Goal: Task Accomplishment & Management: Manage account settings

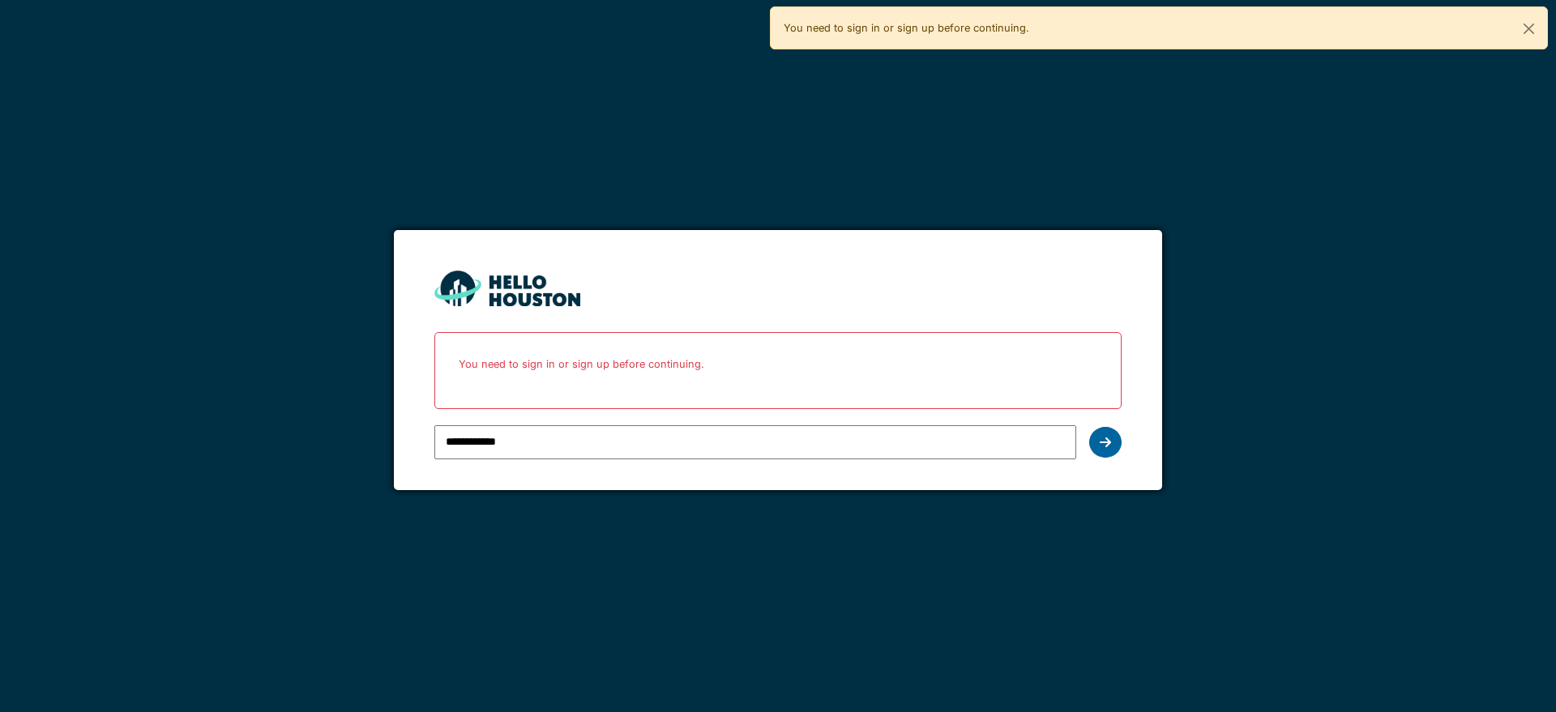
click at [1106, 442] on icon at bounding box center [1105, 442] width 11 height 13
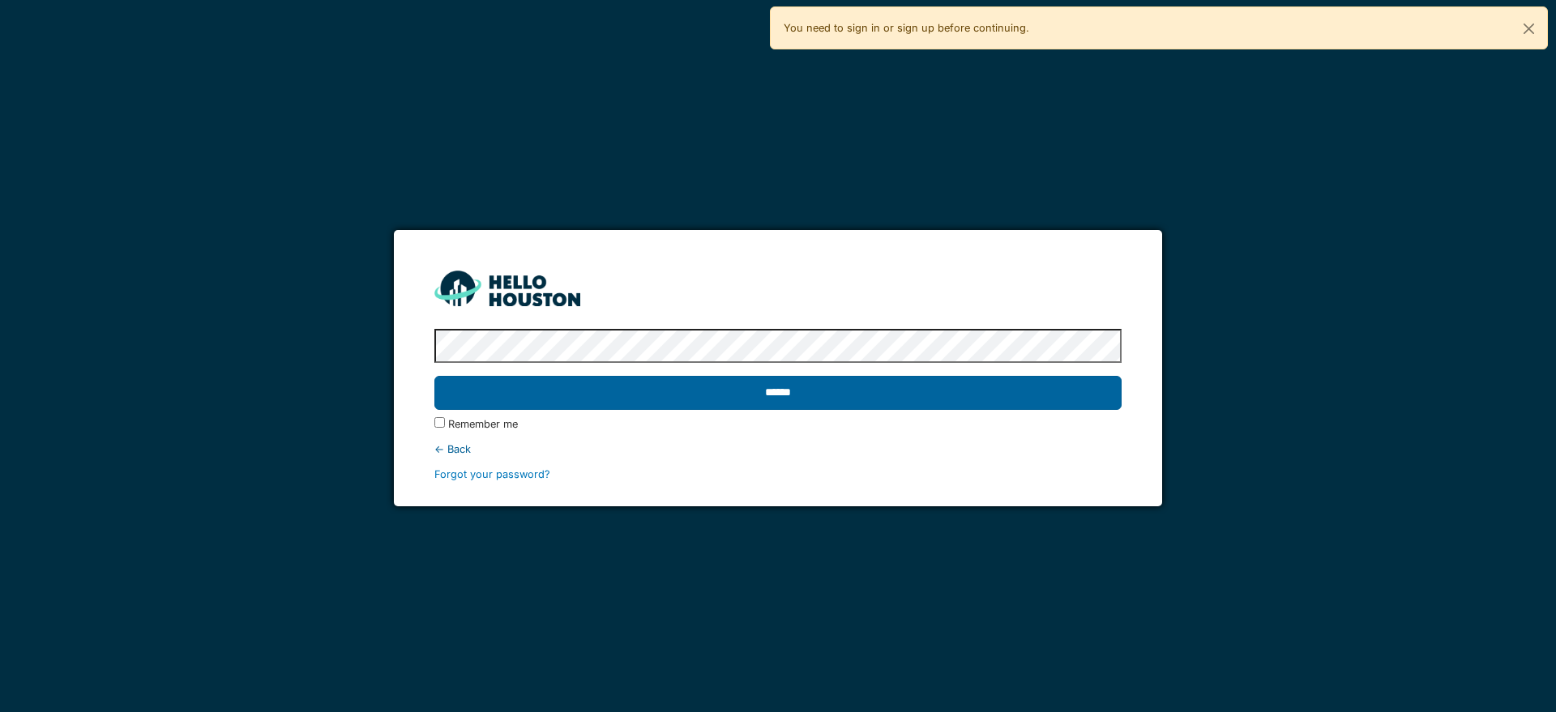
click at [961, 392] on input "******" at bounding box center [777, 393] width 686 height 34
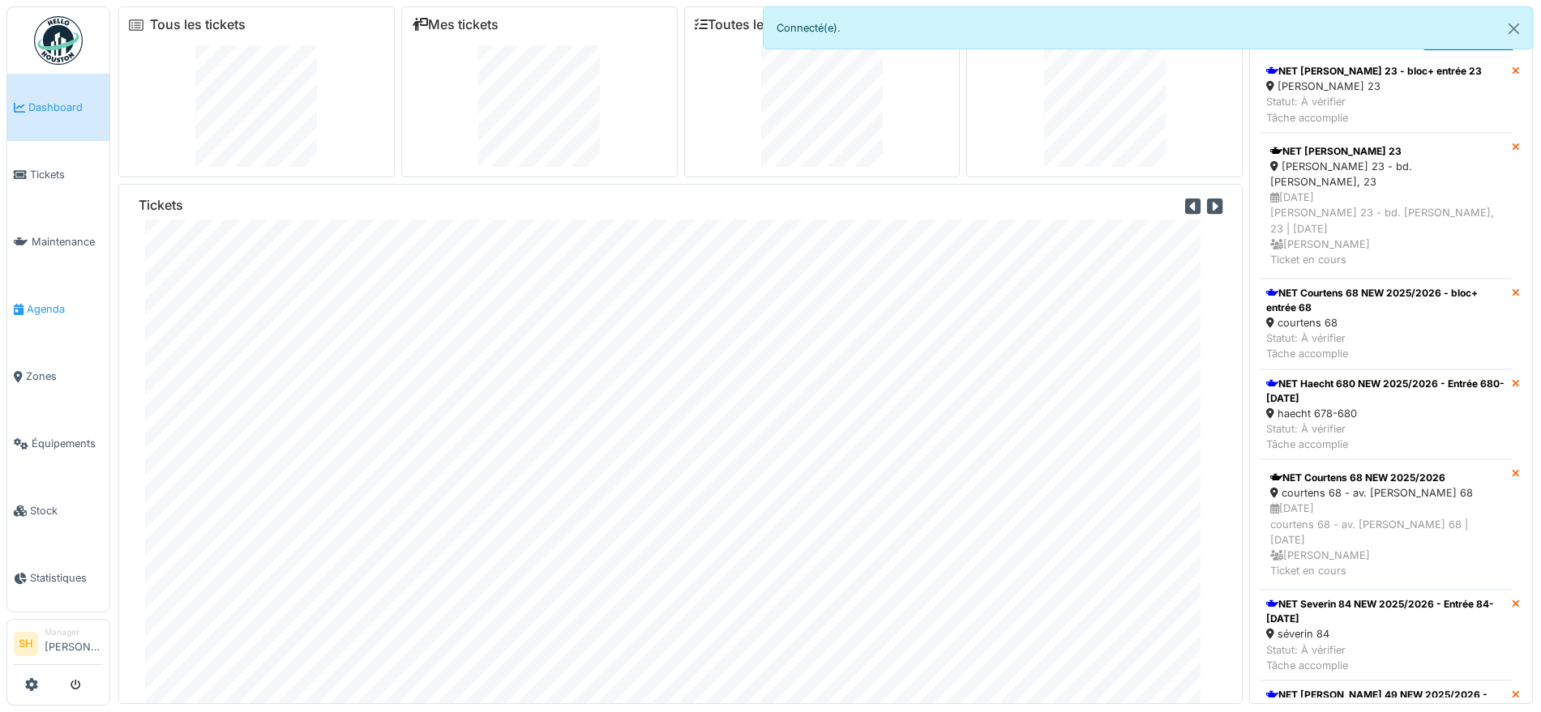
click at [38, 301] on span "Agenda" at bounding box center [65, 308] width 76 height 15
click at [39, 301] on span "Agenda" at bounding box center [65, 308] width 76 height 15
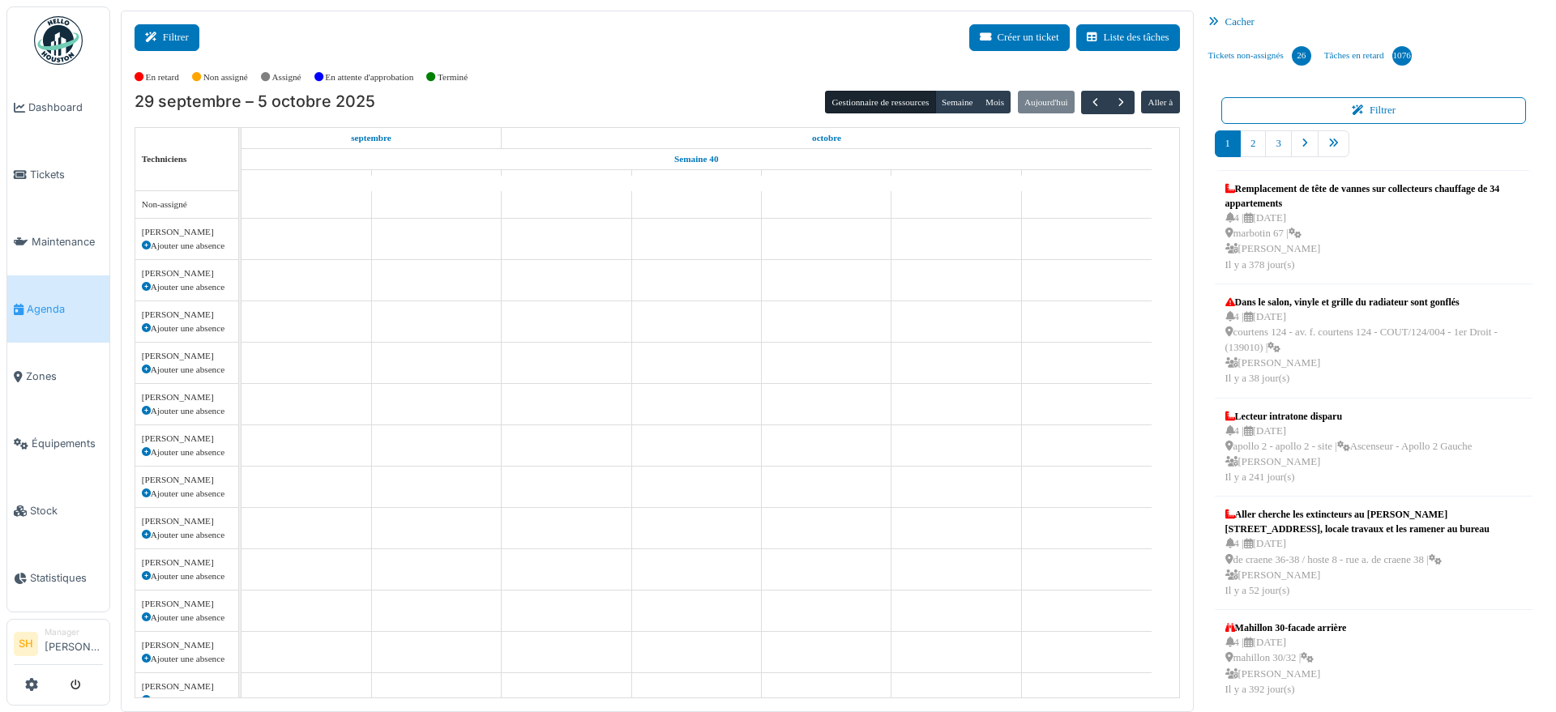
click at [158, 41] on icon at bounding box center [154, 37] width 18 height 11
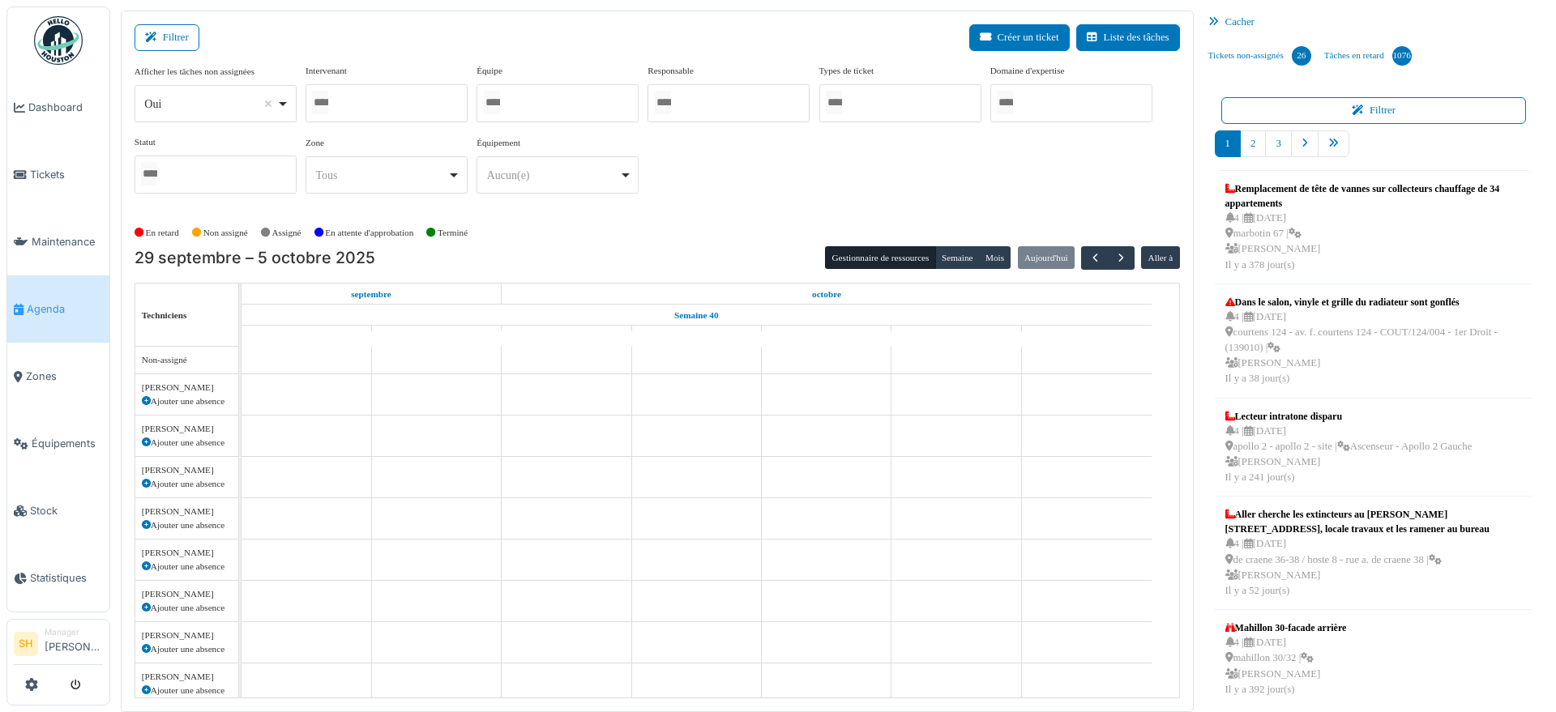
click at [553, 92] on div at bounding box center [558, 103] width 162 height 38
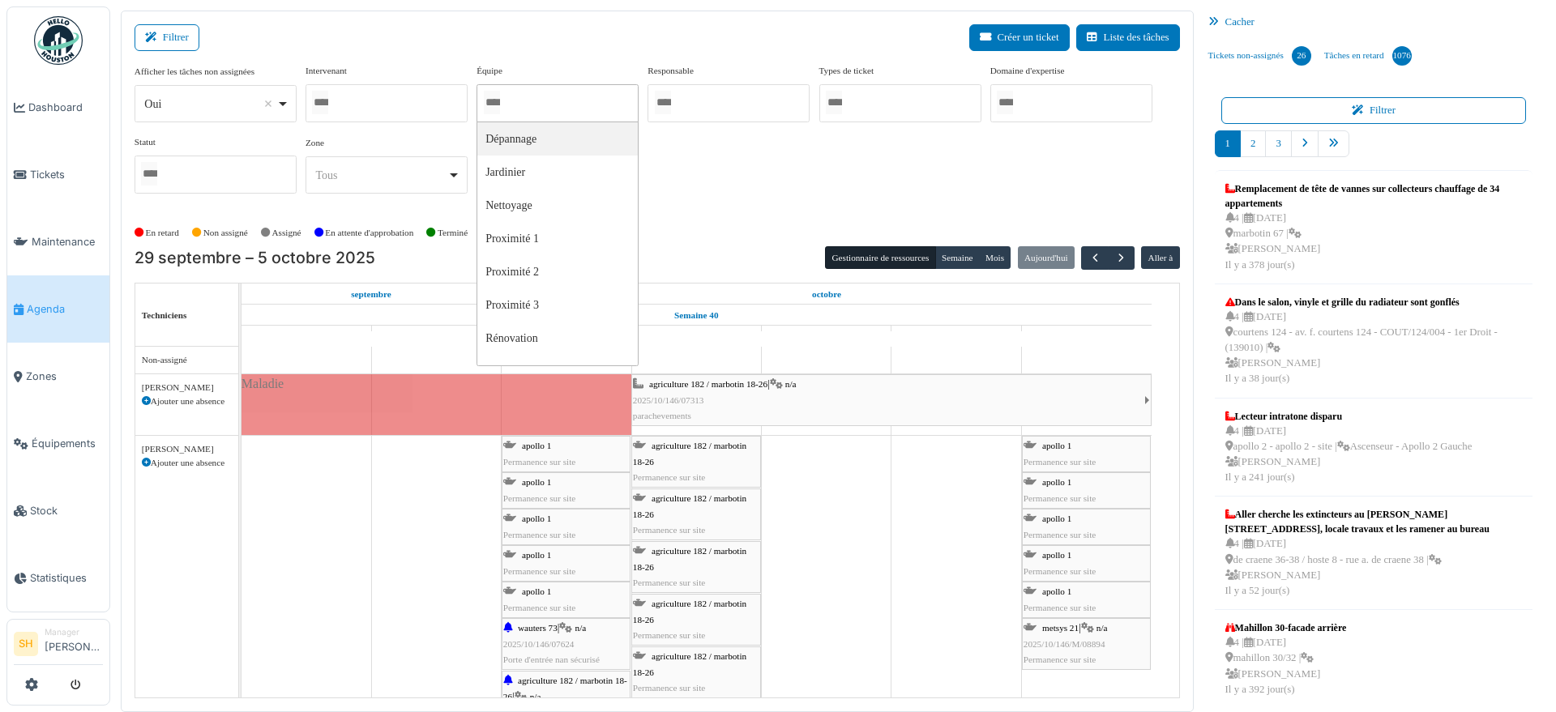
click at [551, 109] on div at bounding box center [558, 103] width 162 height 38
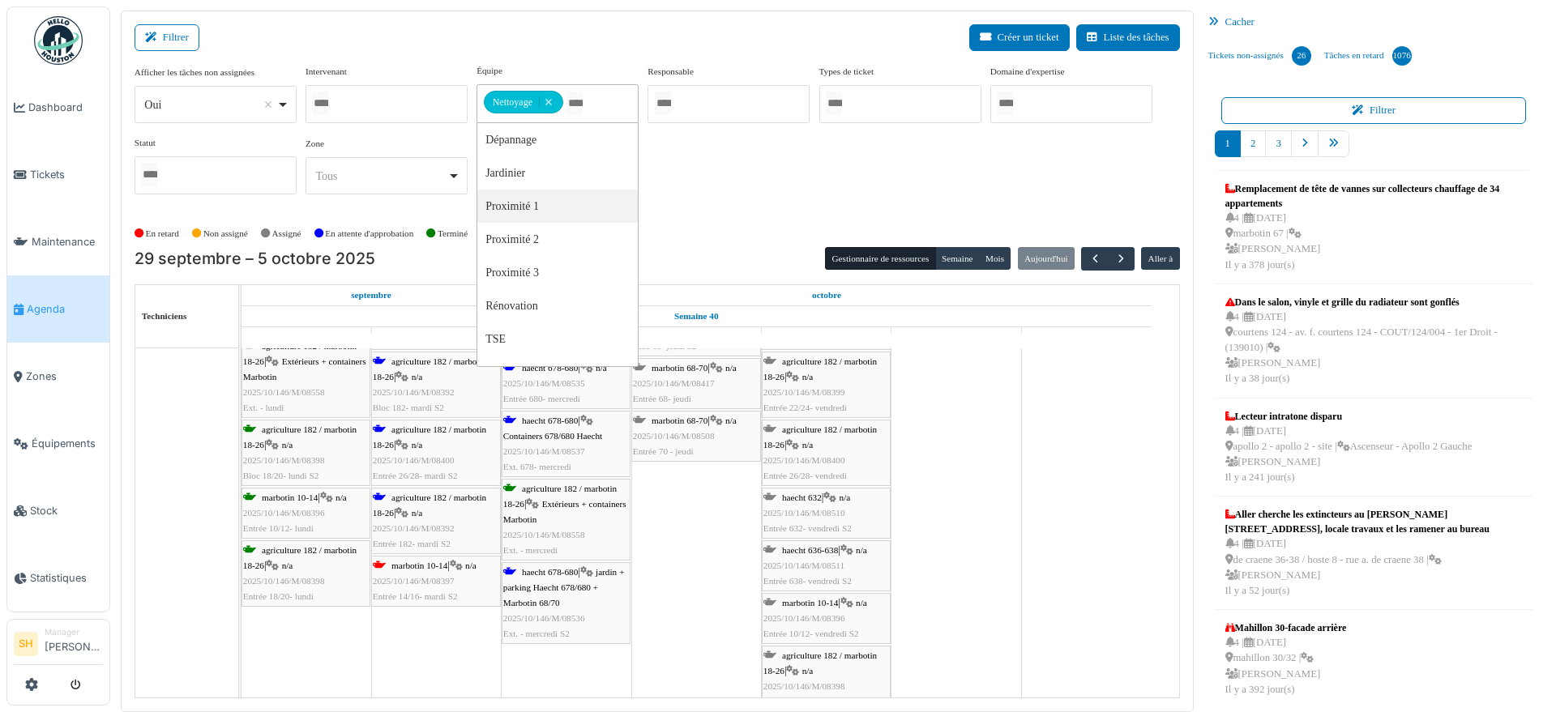
click at [433, 566] on span "marbotin 10-14" at bounding box center [419, 566] width 56 height 10
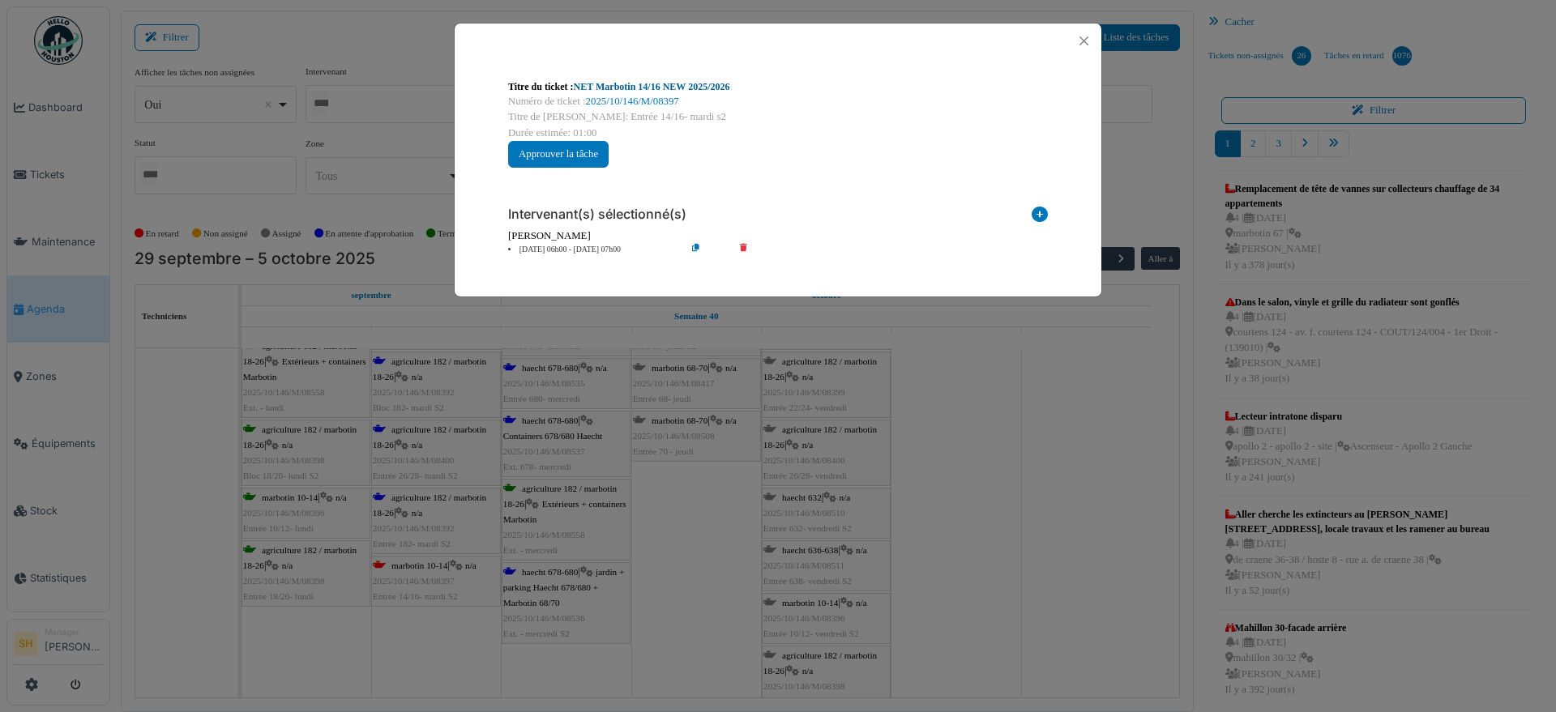
click at [656, 89] on link "NET Marbotin 14/16 NEW 2025/2026" at bounding box center [652, 86] width 156 height 11
click at [1054, 417] on div "Titre du ticket : NET Marbotin 14/16 NEW 2025/2026 Numéro de ticket : 2025/10/1…" at bounding box center [778, 356] width 1556 height 712
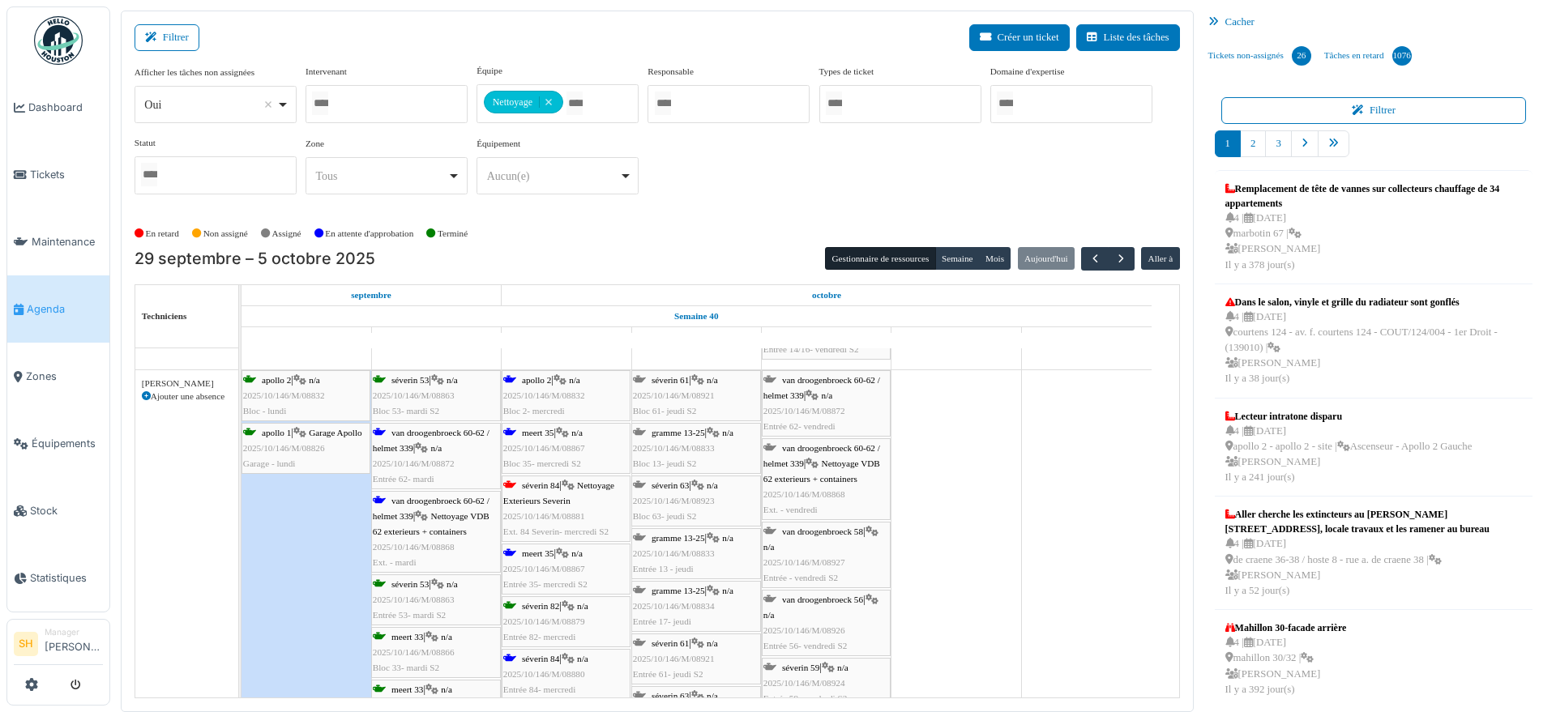
click at [556, 485] on span "séverin 84" at bounding box center [540, 486] width 37 height 10
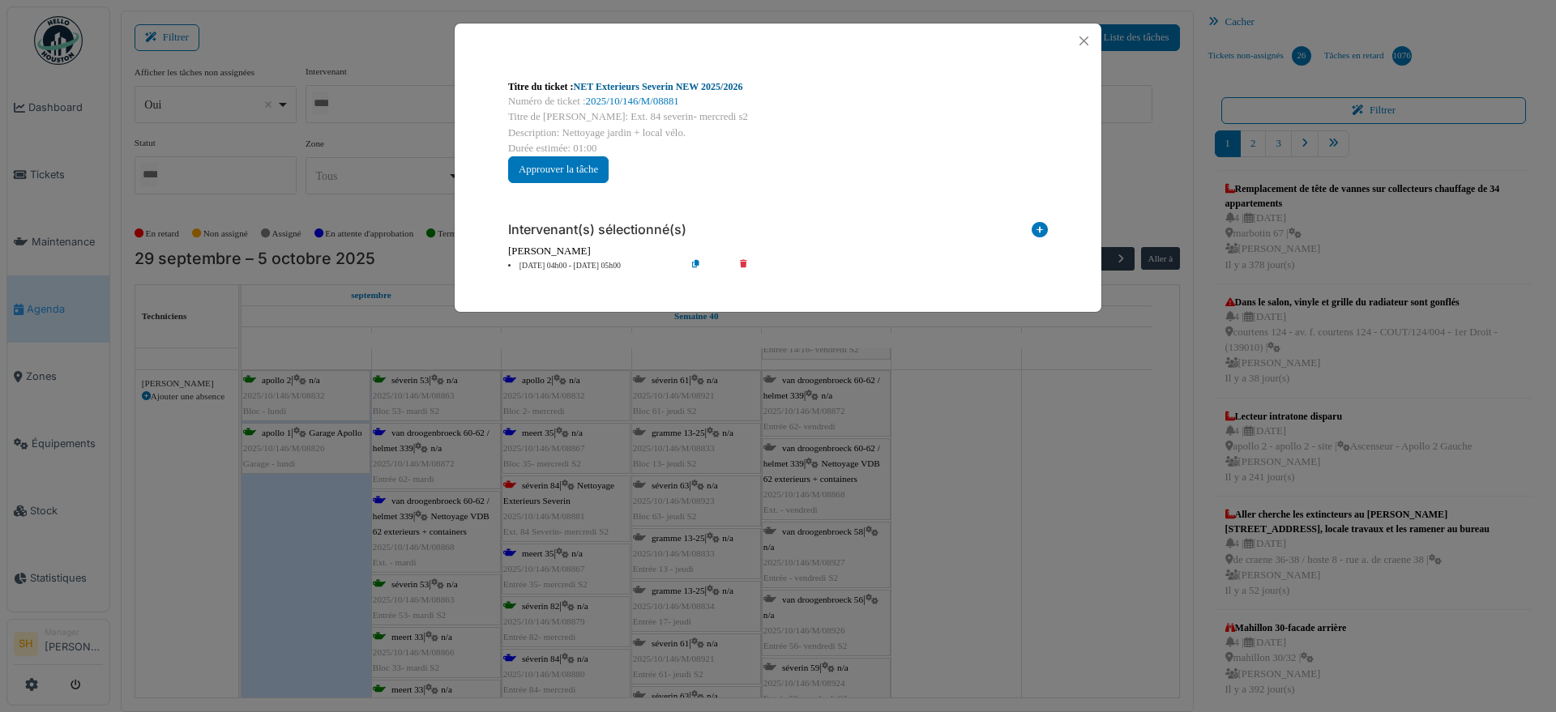
click at [685, 83] on link "NET Exterieurs Severin NEW 2025/2026" at bounding box center [658, 86] width 169 height 11
click at [979, 452] on div "Titre du ticket : NET Exterieurs Severin NEW 2025/2026 Numéro de ticket : 2025/…" at bounding box center [778, 356] width 1556 height 712
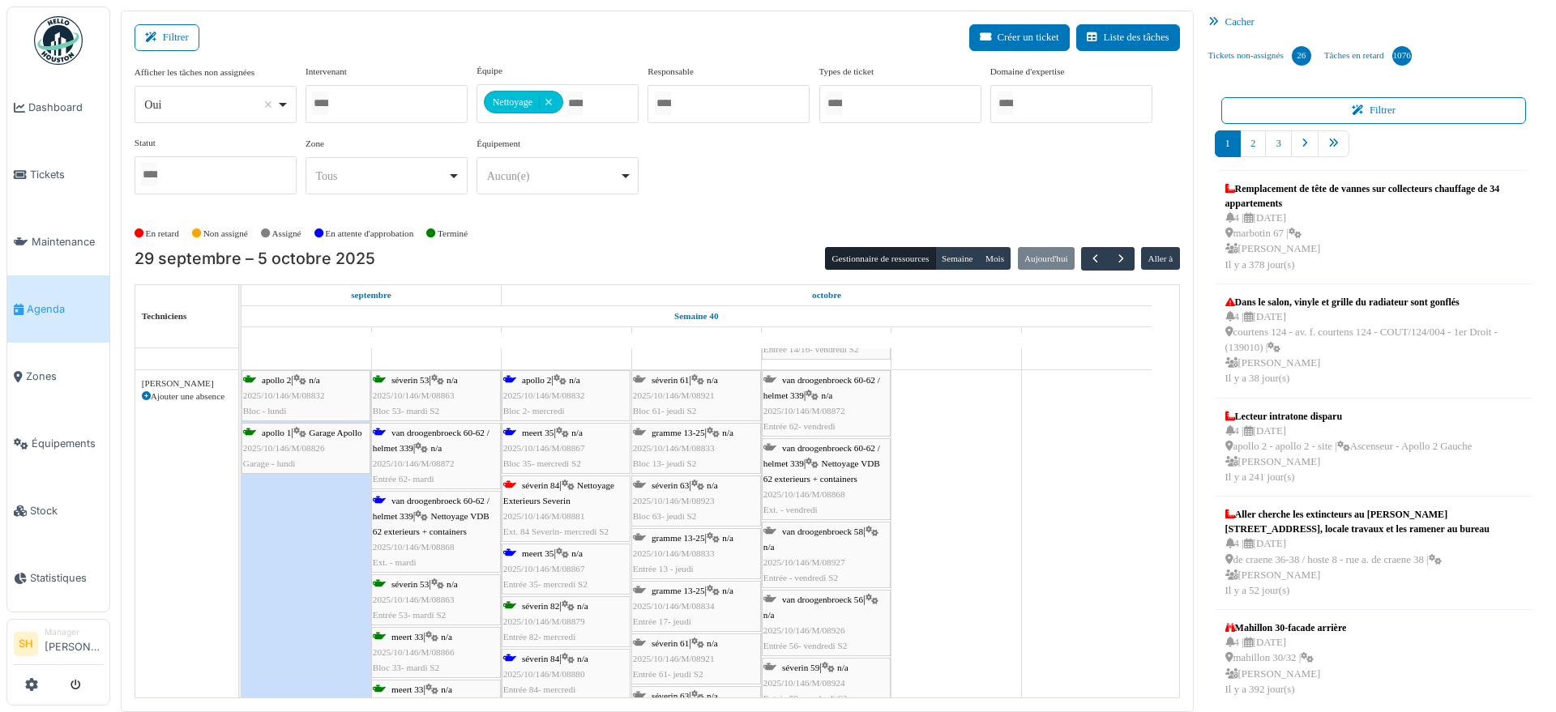
scroll to position [2904, 0]
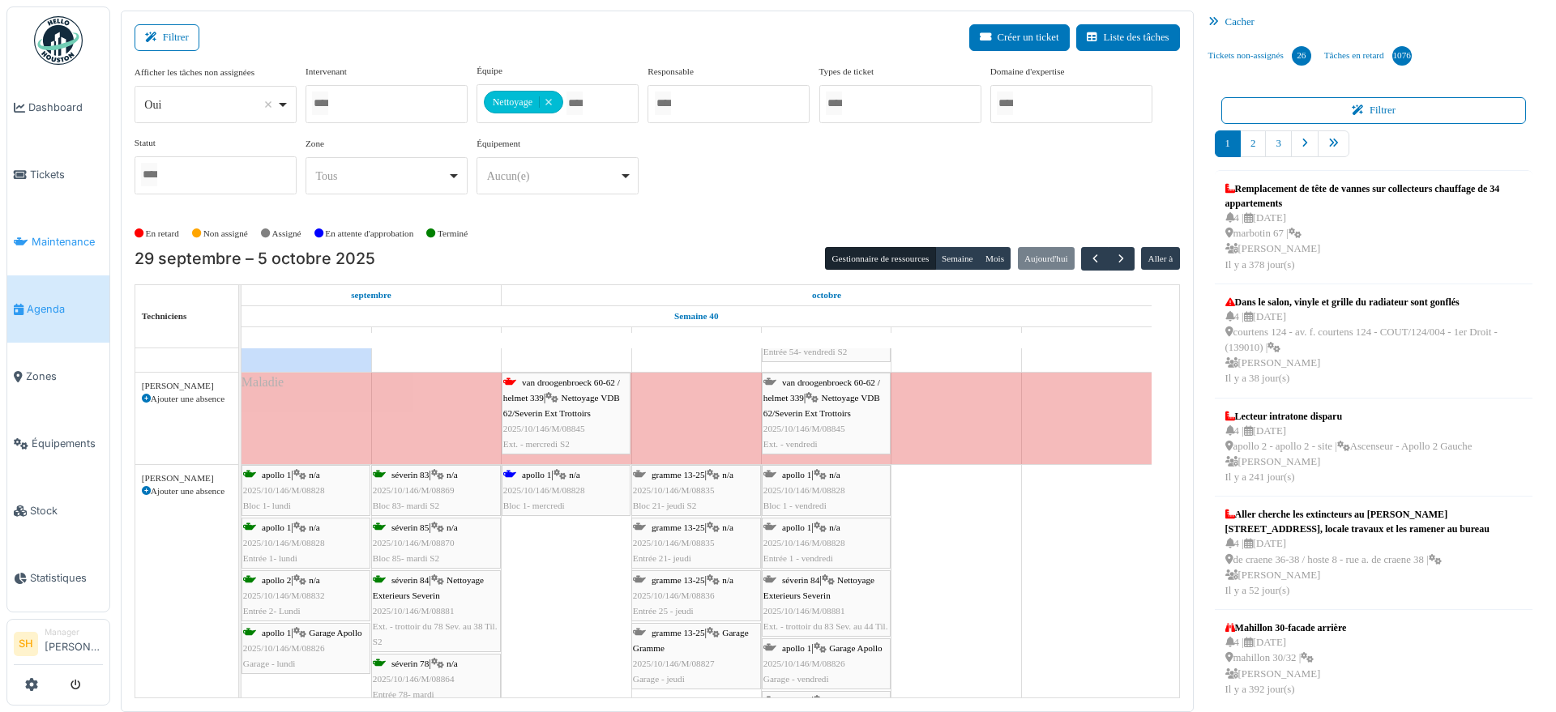
click at [52, 234] on span "Maintenance" at bounding box center [67, 241] width 71 height 15
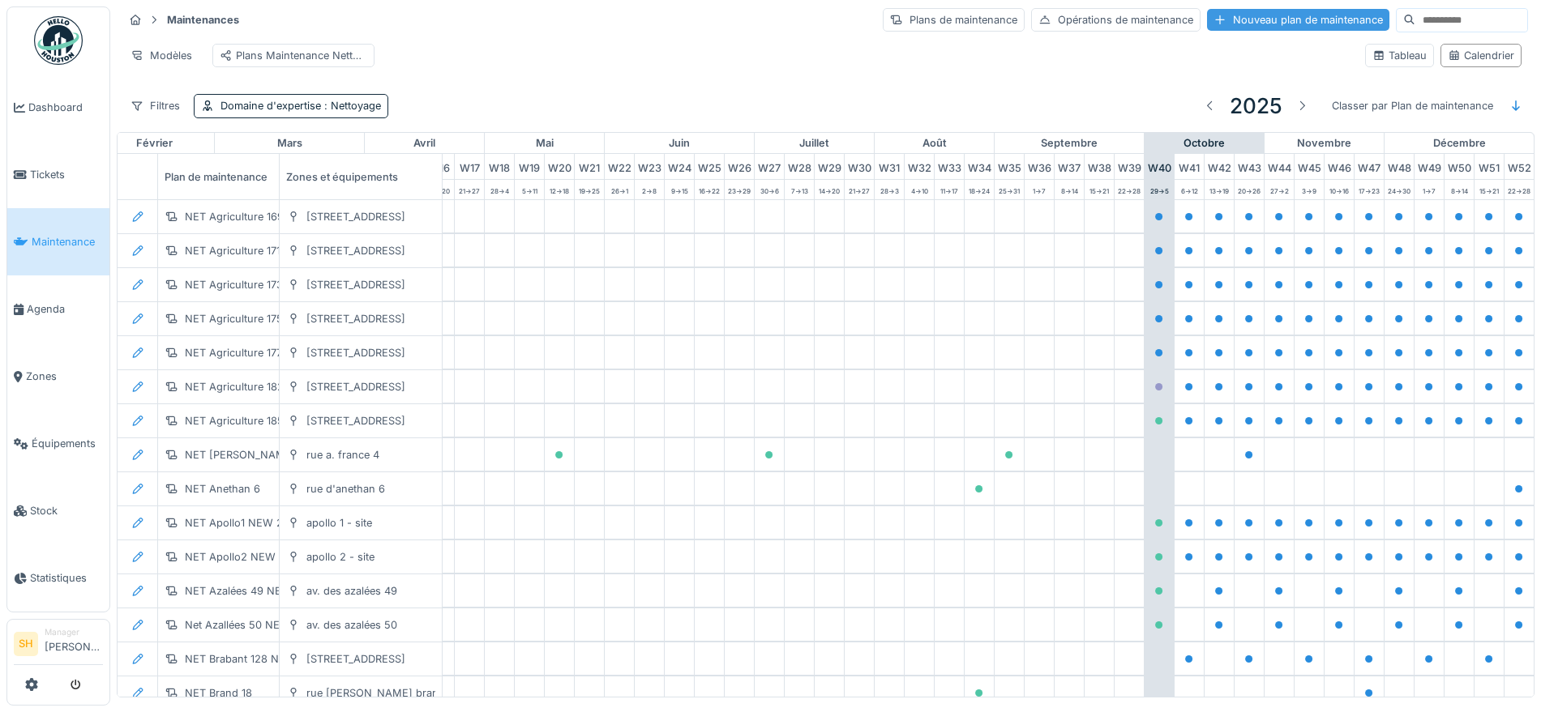
scroll to position [0, 541]
click at [1415, 22] on input at bounding box center [1471, 20] width 112 height 23
click at [1417, 21] on input at bounding box center [1471, 20] width 112 height 23
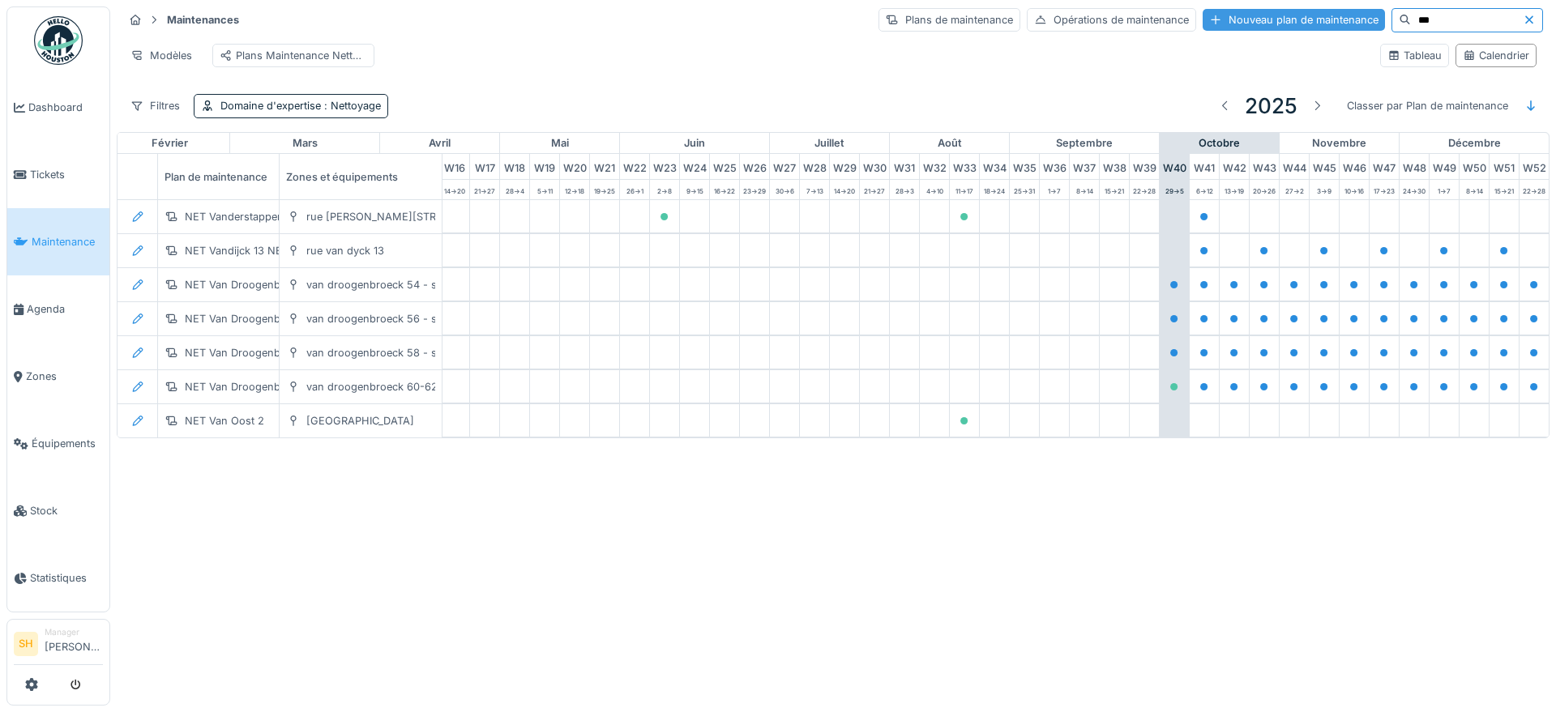
drag, startPoint x: 1415, startPoint y: 21, endPoint x: 1314, endPoint y: 28, distance: 101.5
click at [1314, 28] on div "Plans de maintenance Opérations de maintenance Nouveau plan de maintenance ***" at bounding box center [1210, 20] width 665 height 24
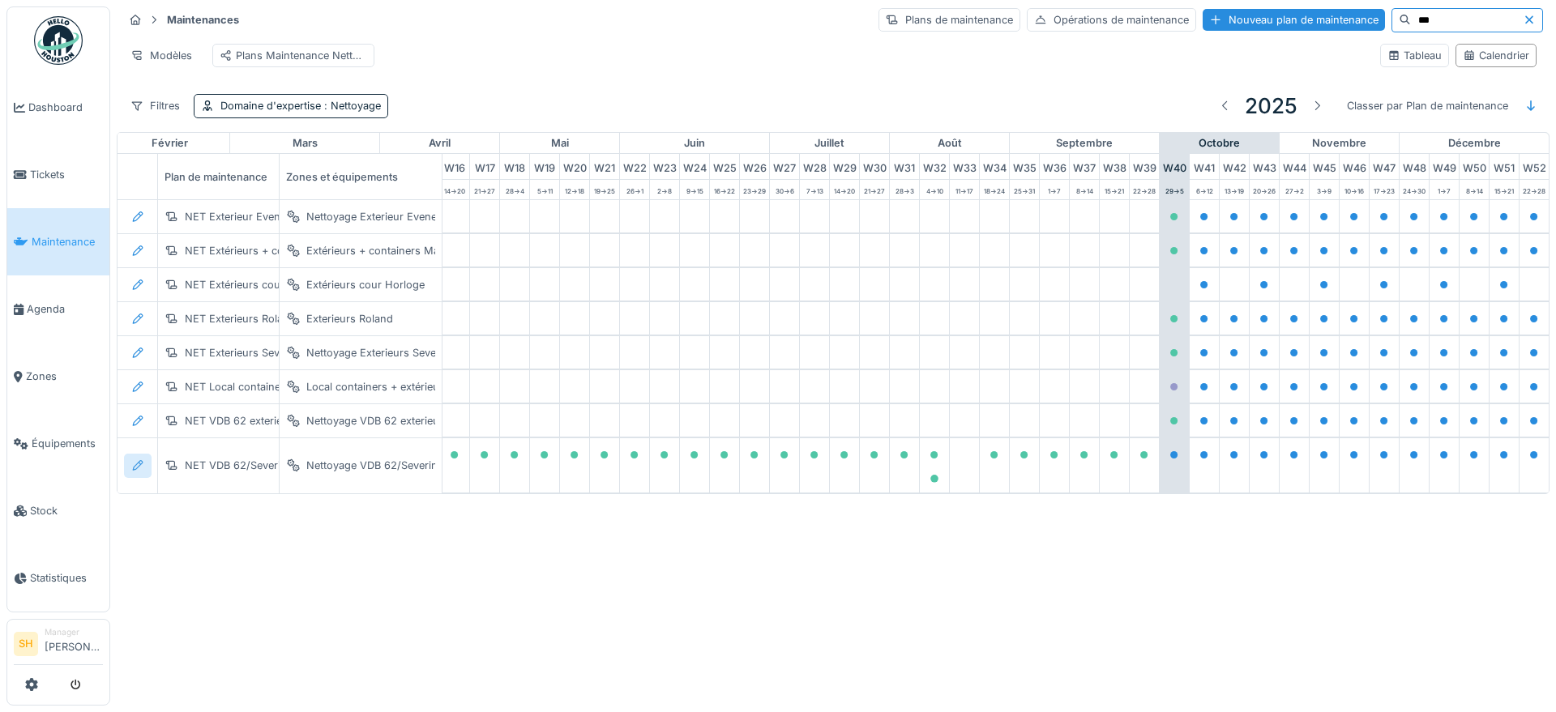
type input "***"
click at [138, 471] on icon at bounding box center [138, 465] width 11 height 11
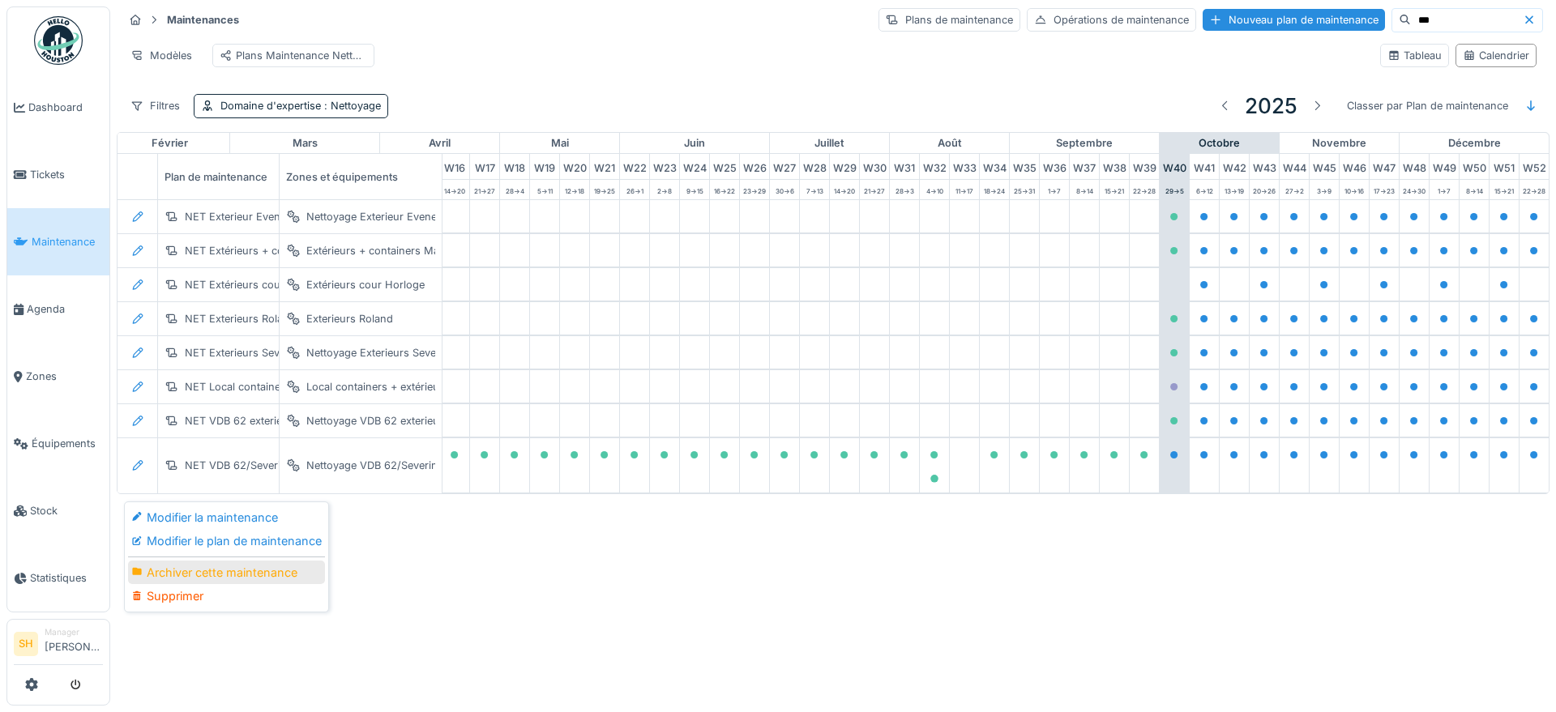
click at [231, 569] on div "Archiver cette maintenance" at bounding box center [226, 573] width 197 height 24
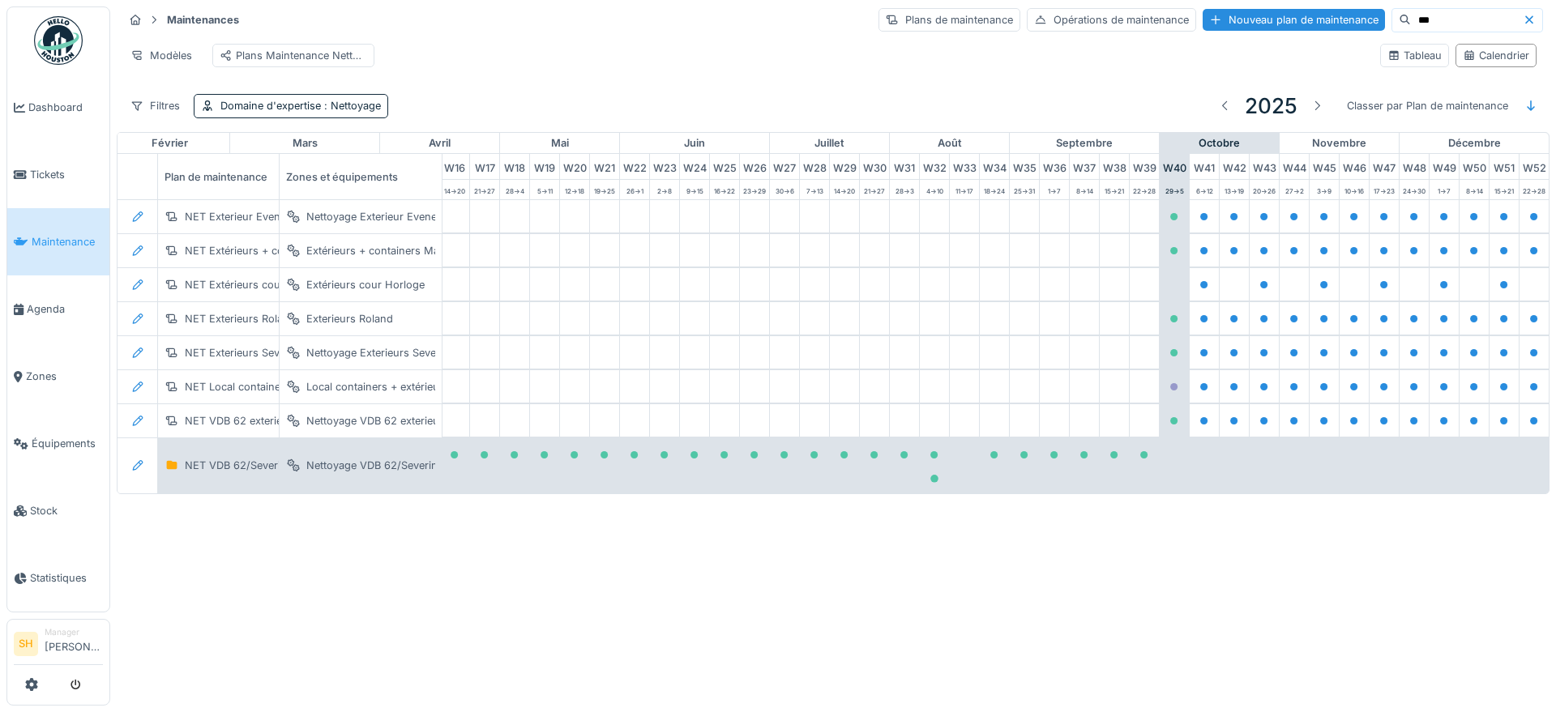
drag, startPoint x: 1393, startPoint y: 15, endPoint x: 1344, endPoint y: 26, distance: 49.8
click at [1411, 26] on input "***" at bounding box center [1467, 20] width 112 height 23
